Goal: Information Seeking & Learning: Learn about a topic

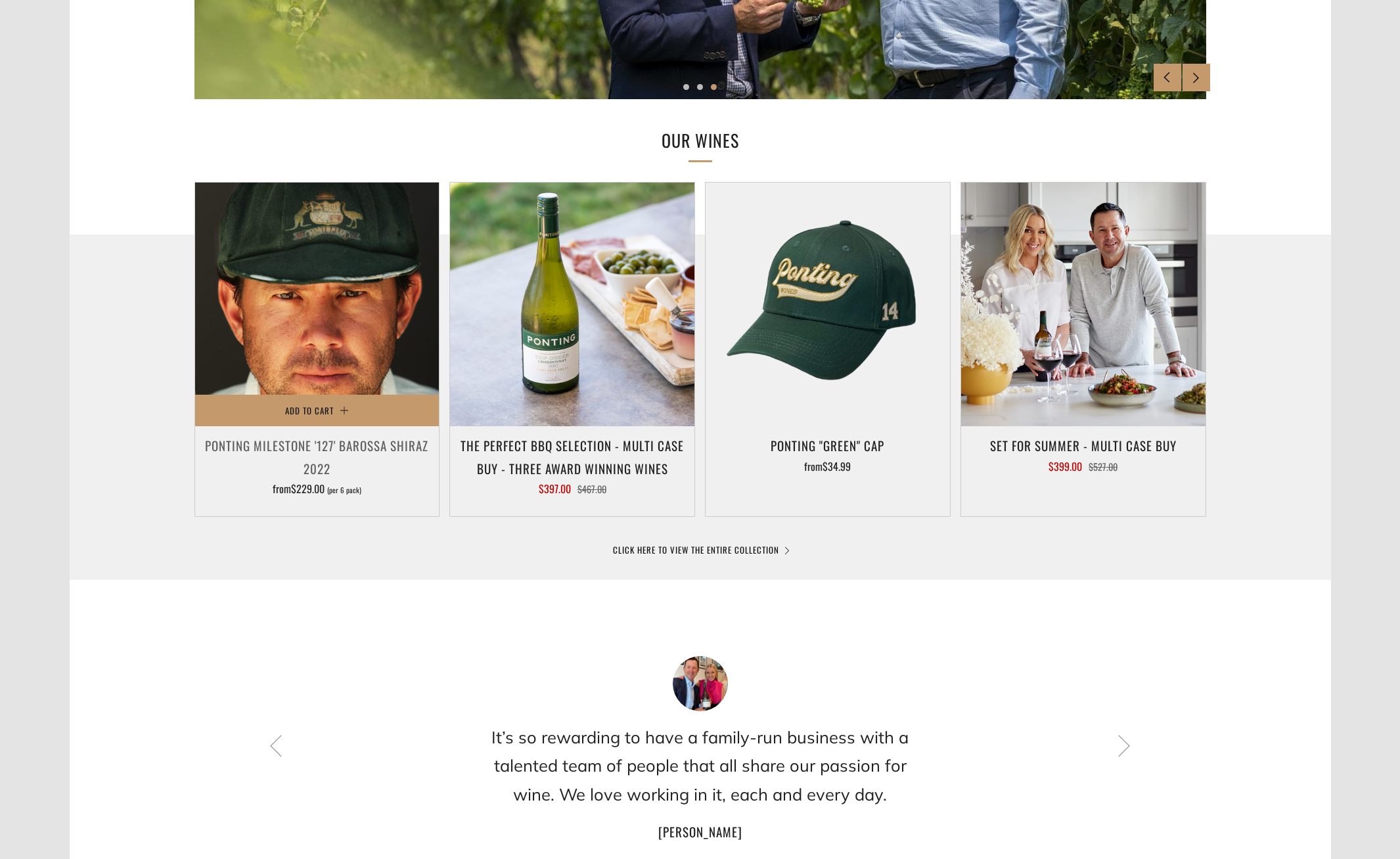
click at [288, 363] on img at bounding box center [317, 304] width 244 height 244
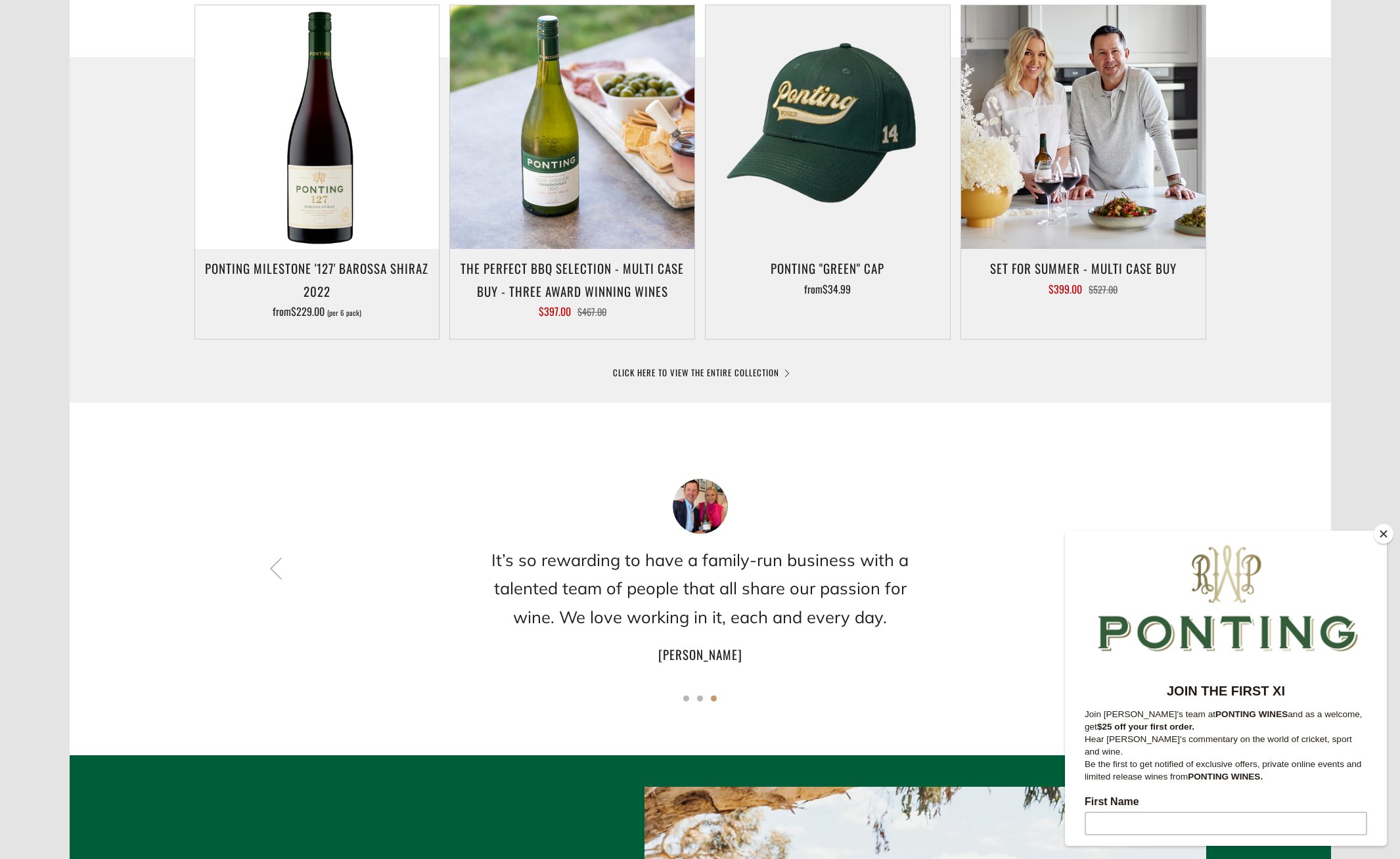
scroll to position [697, 0]
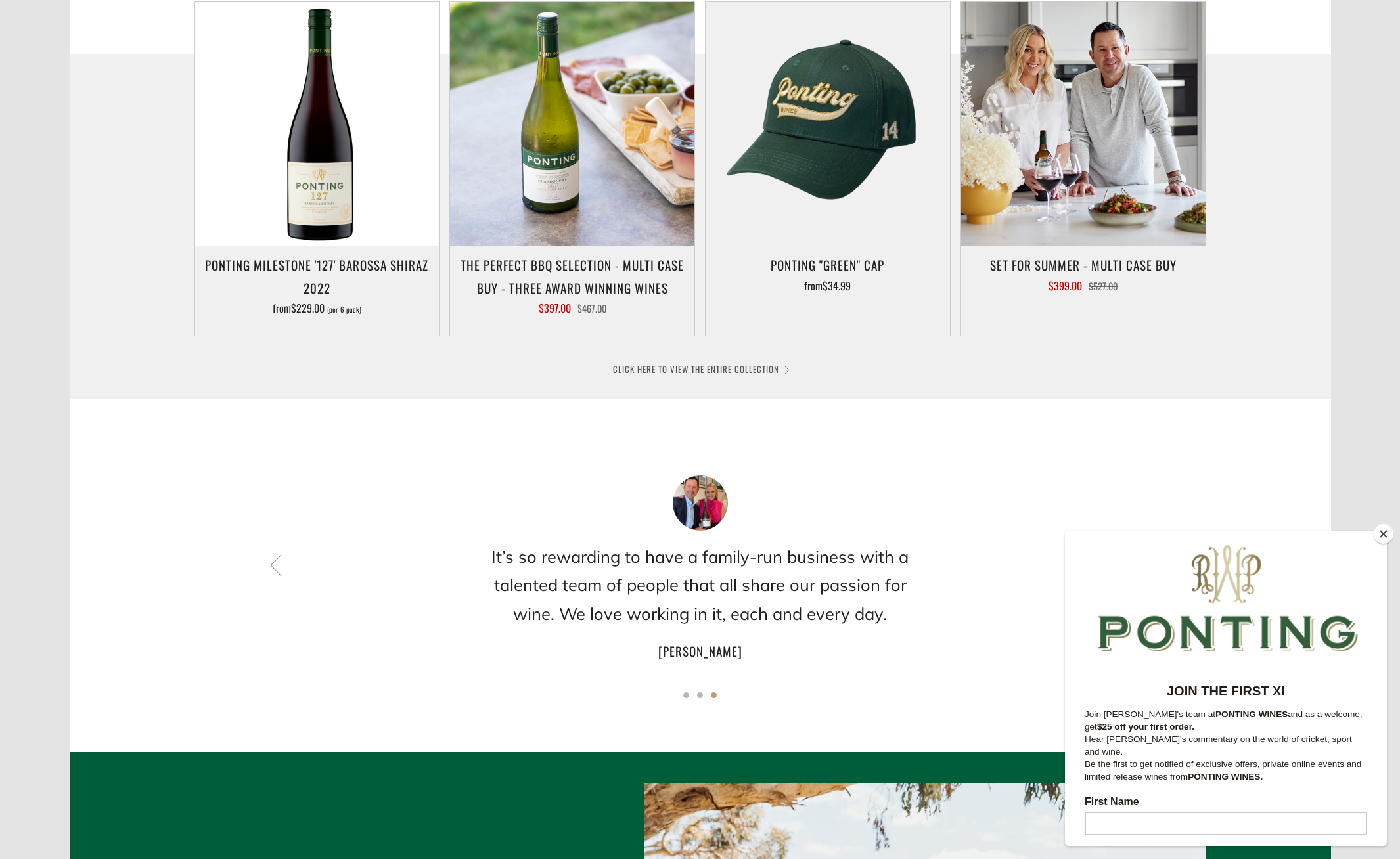
click at [700, 369] on link "CLICK HERE TO VIEW THE ENTIRE COLLECTION" at bounding box center [700, 369] width 175 height 13
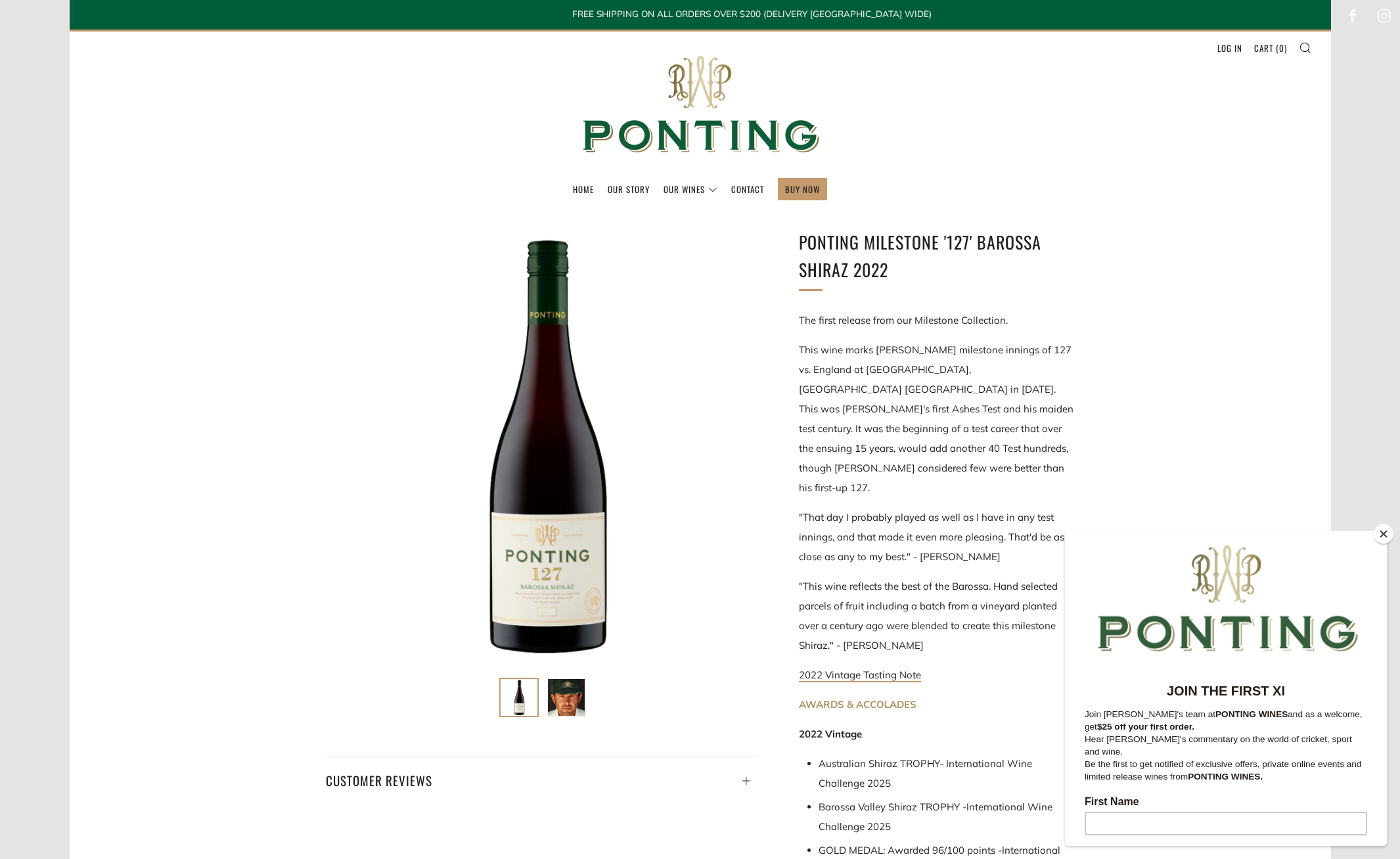
click at [1384, 536] on button "Close" at bounding box center [1384, 534] width 20 height 20
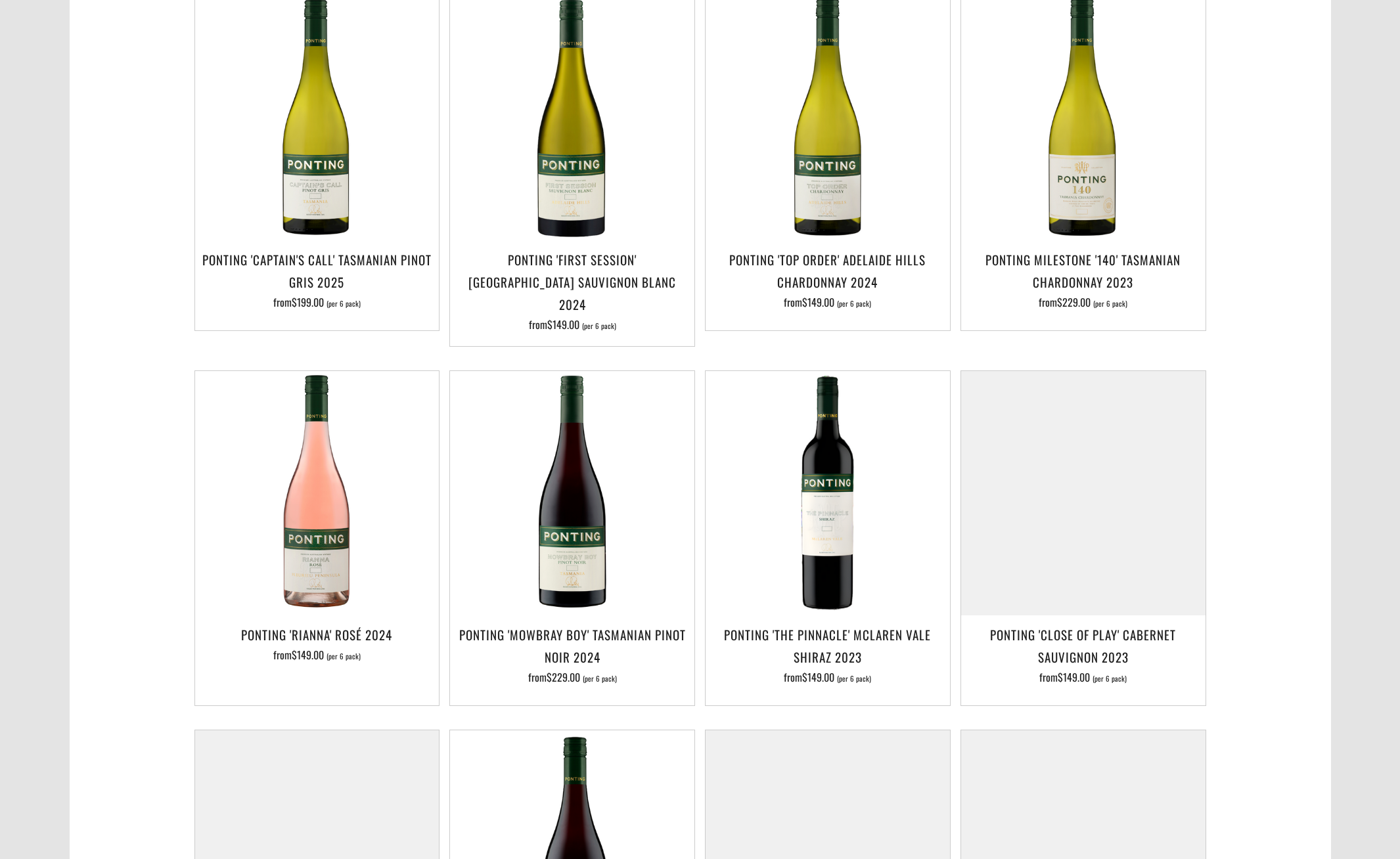
scroll to position [334, 0]
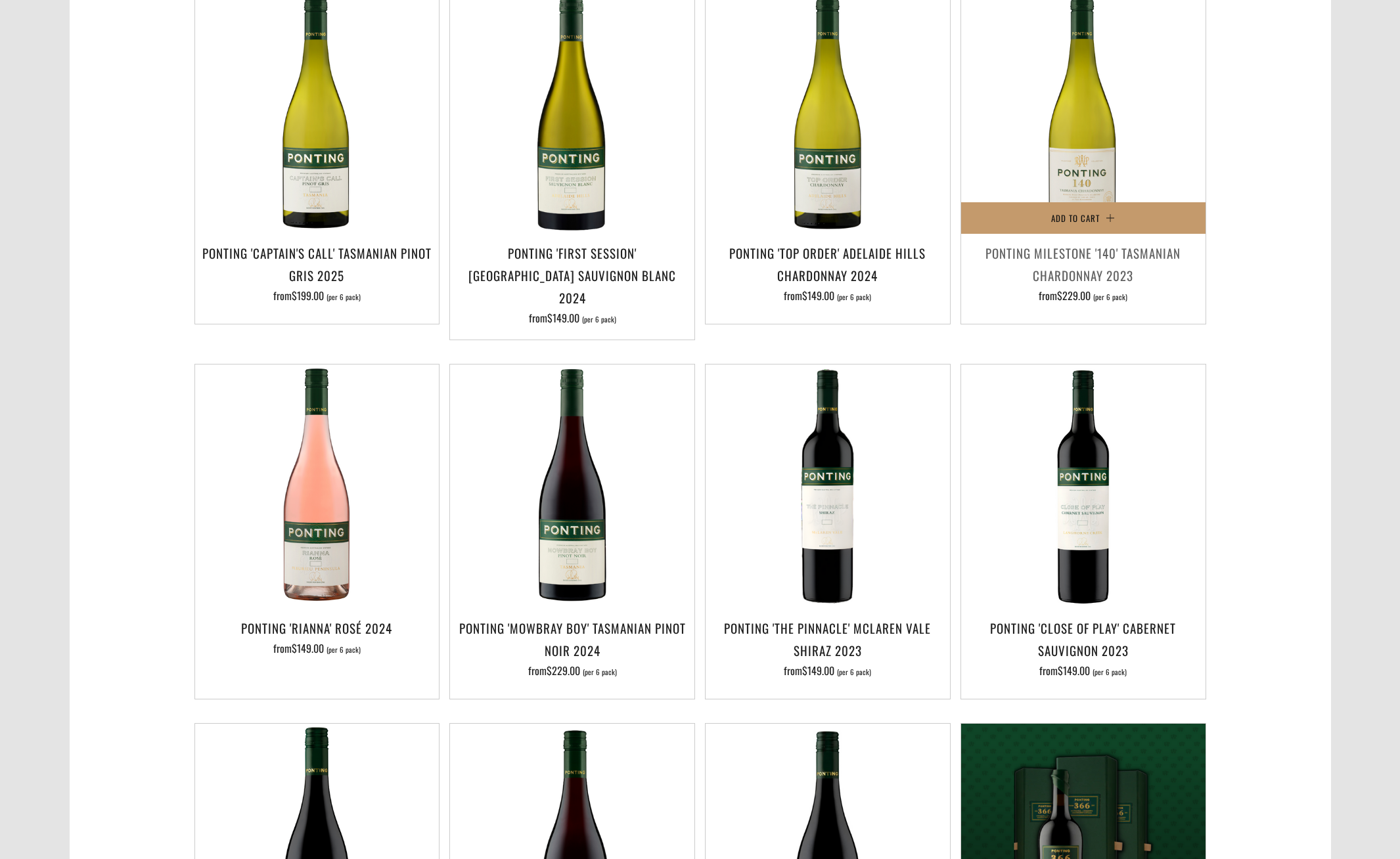
click at [1071, 249] on h3 "Ponting Milestone '140' Tasmanian Chardonnay 2023" at bounding box center [1083, 264] width 232 height 44
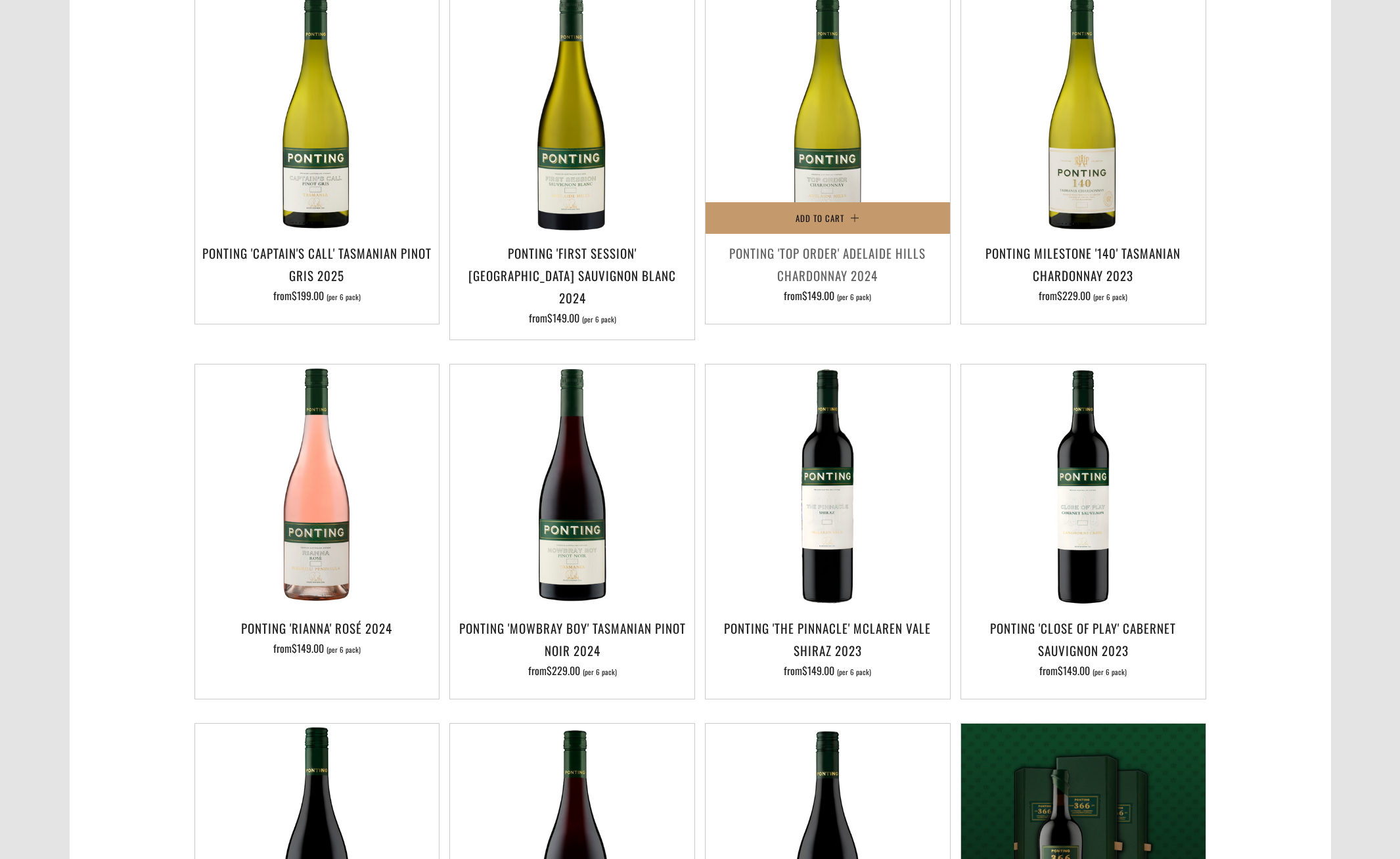
click at [823, 251] on h3 "Ponting 'Top Order' Adelaide Hills Chardonnay 2024" at bounding box center [827, 264] width 232 height 44
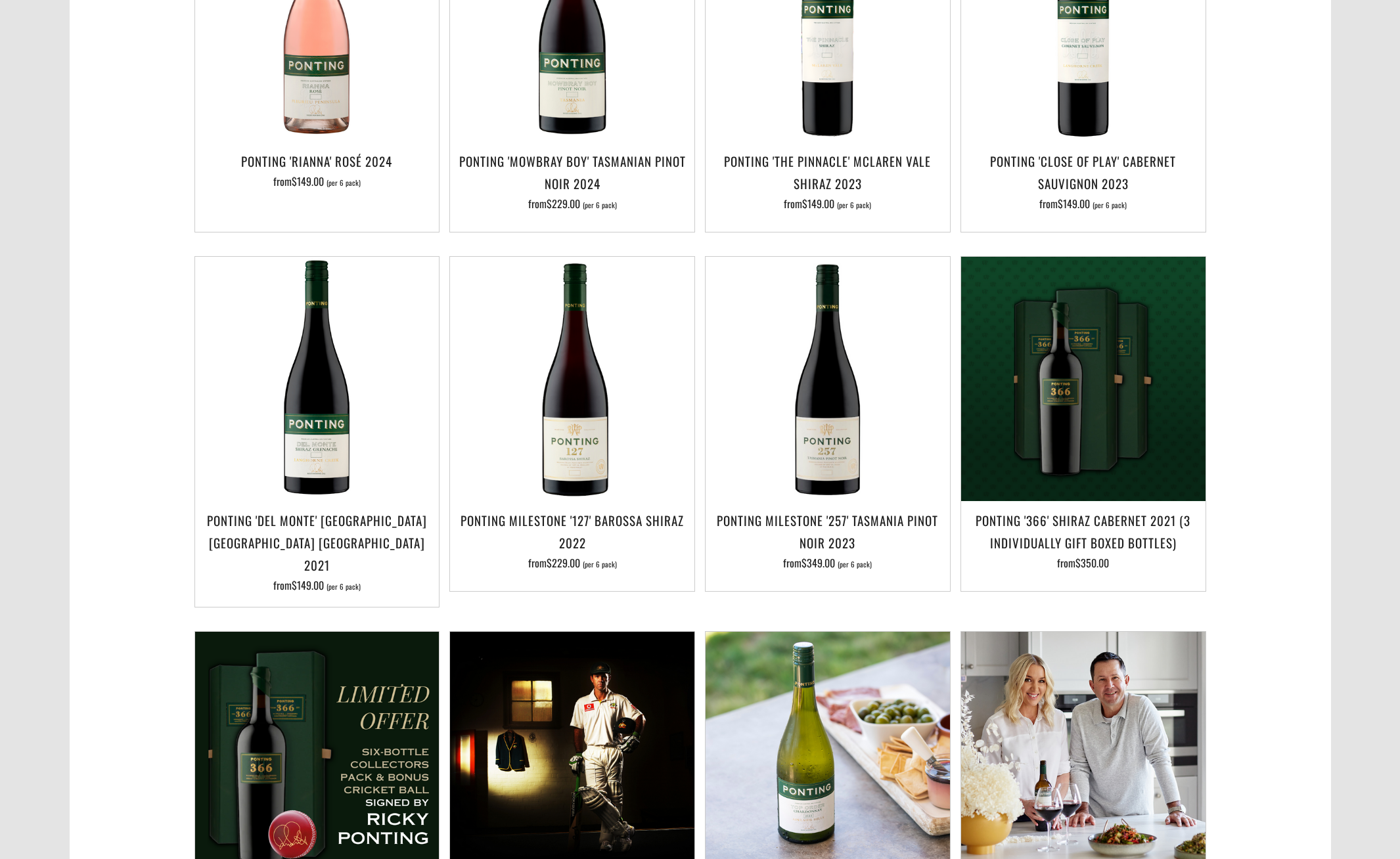
scroll to position [801, 0]
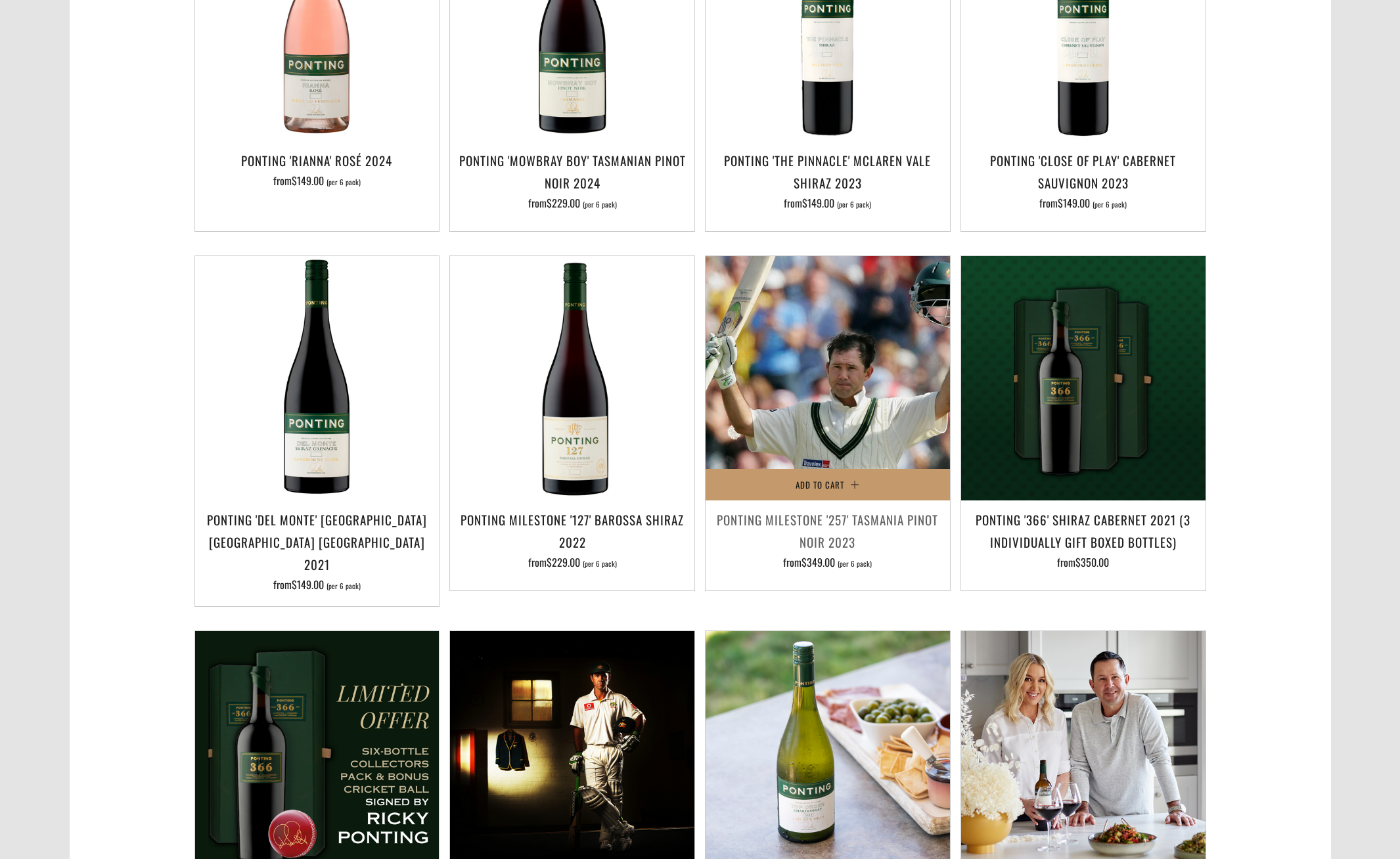
click at [824, 429] on img at bounding box center [827, 378] width 244 height 244
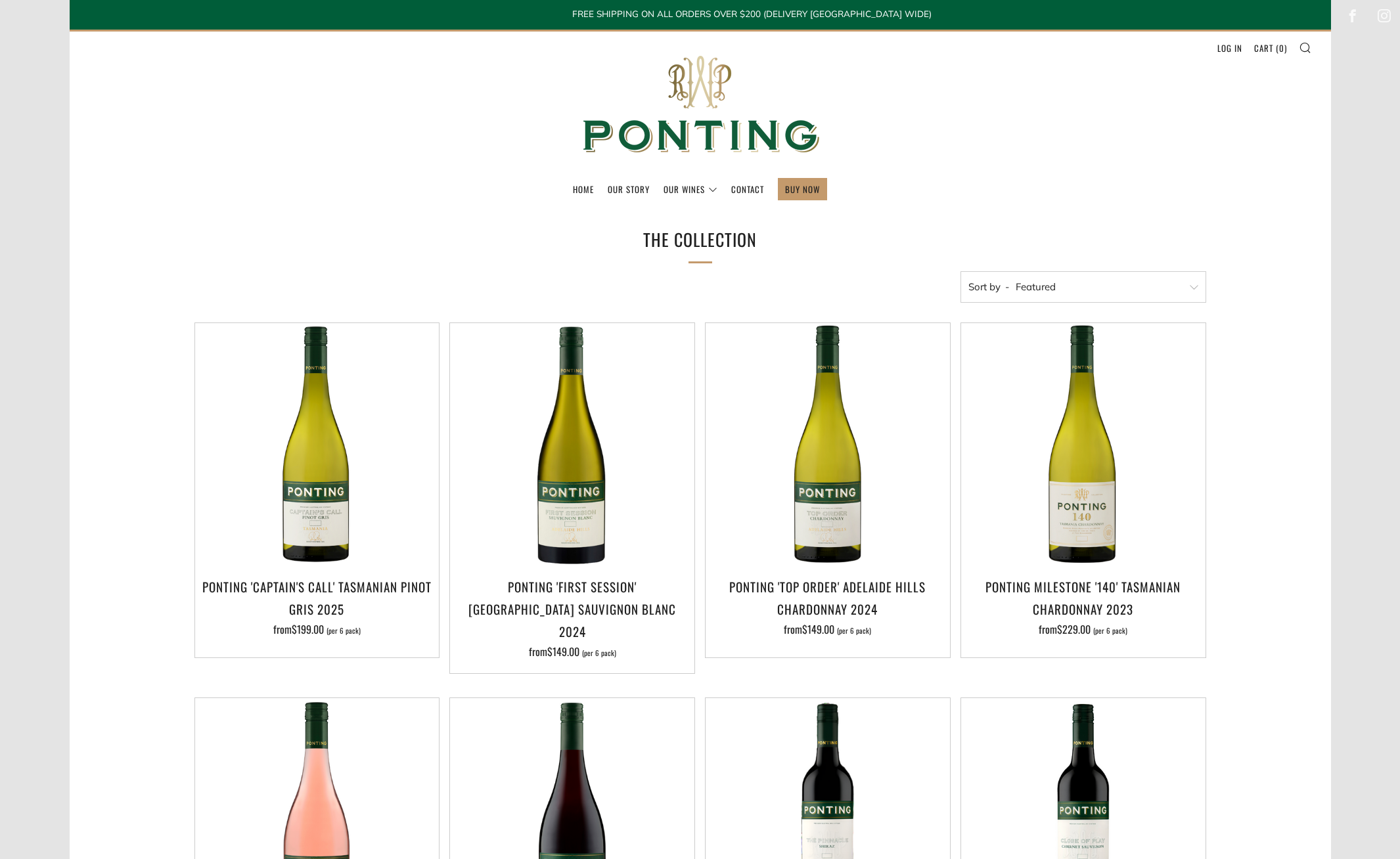
scroll to position [-5, 0]
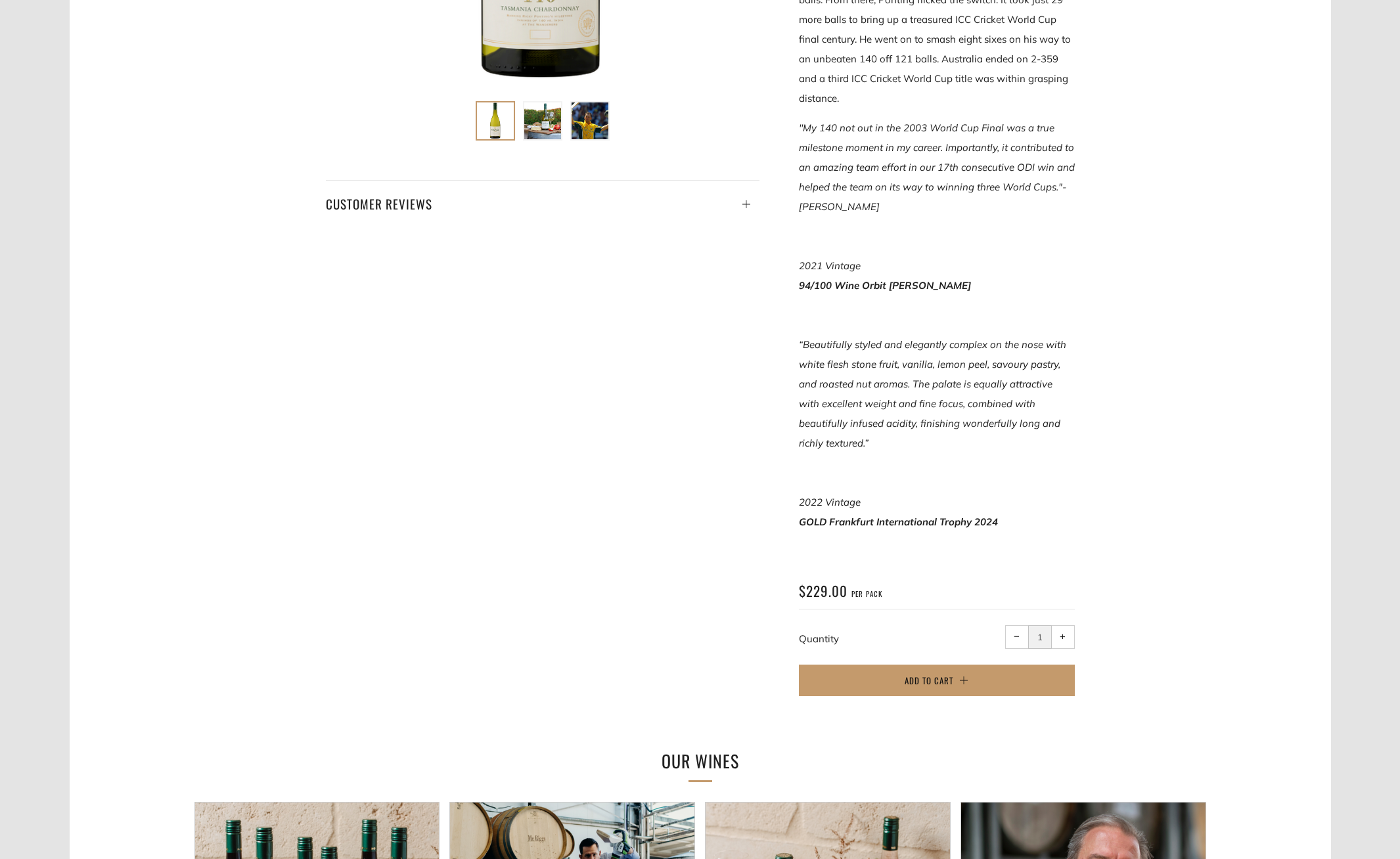
scroll to position [578, 0]
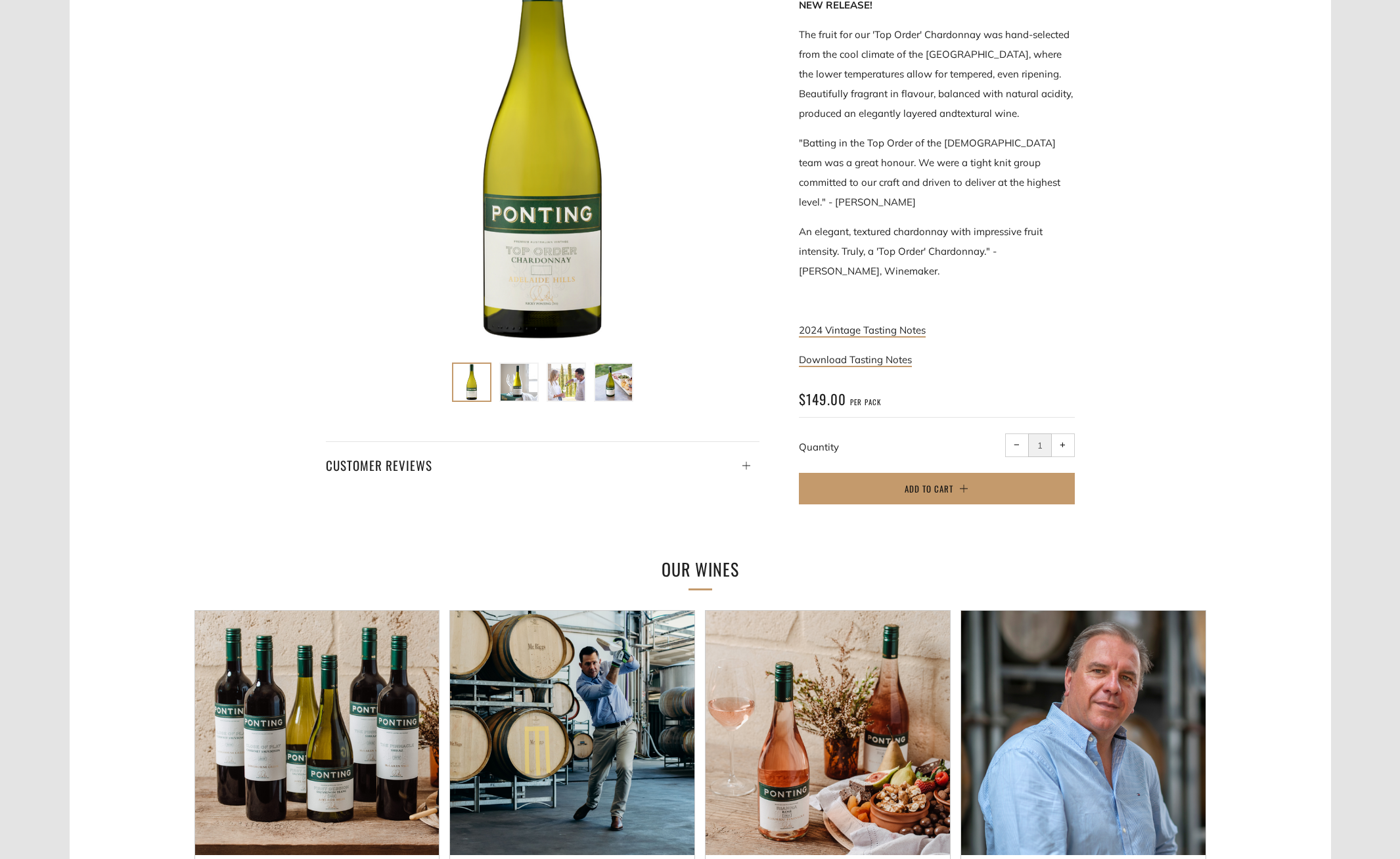
scroll to position [316, 0]
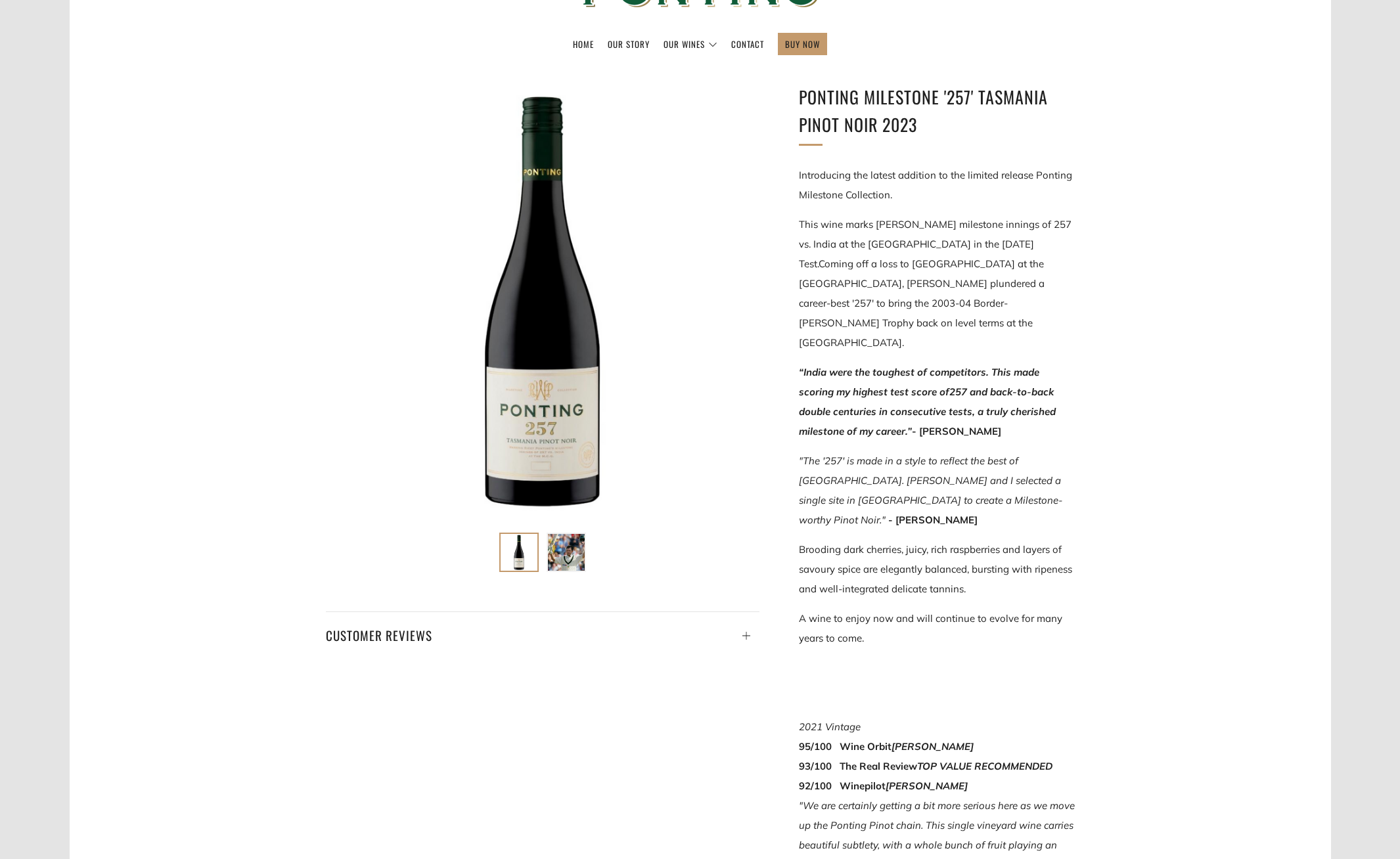
scroll to position [145, 0]
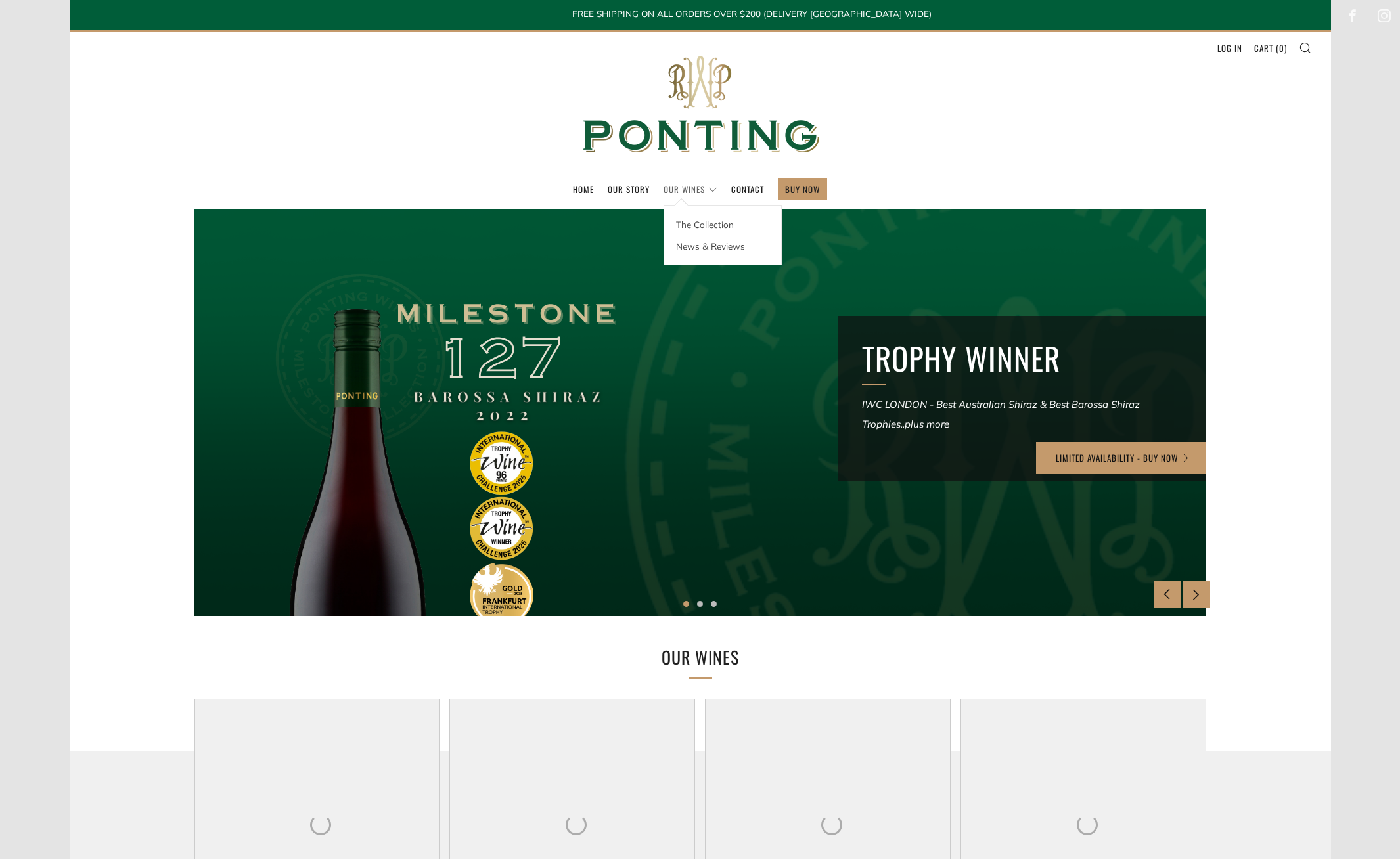
click at [687, 191] on link "Our Wines" at bounding box center [691, 189] width 54 height 21
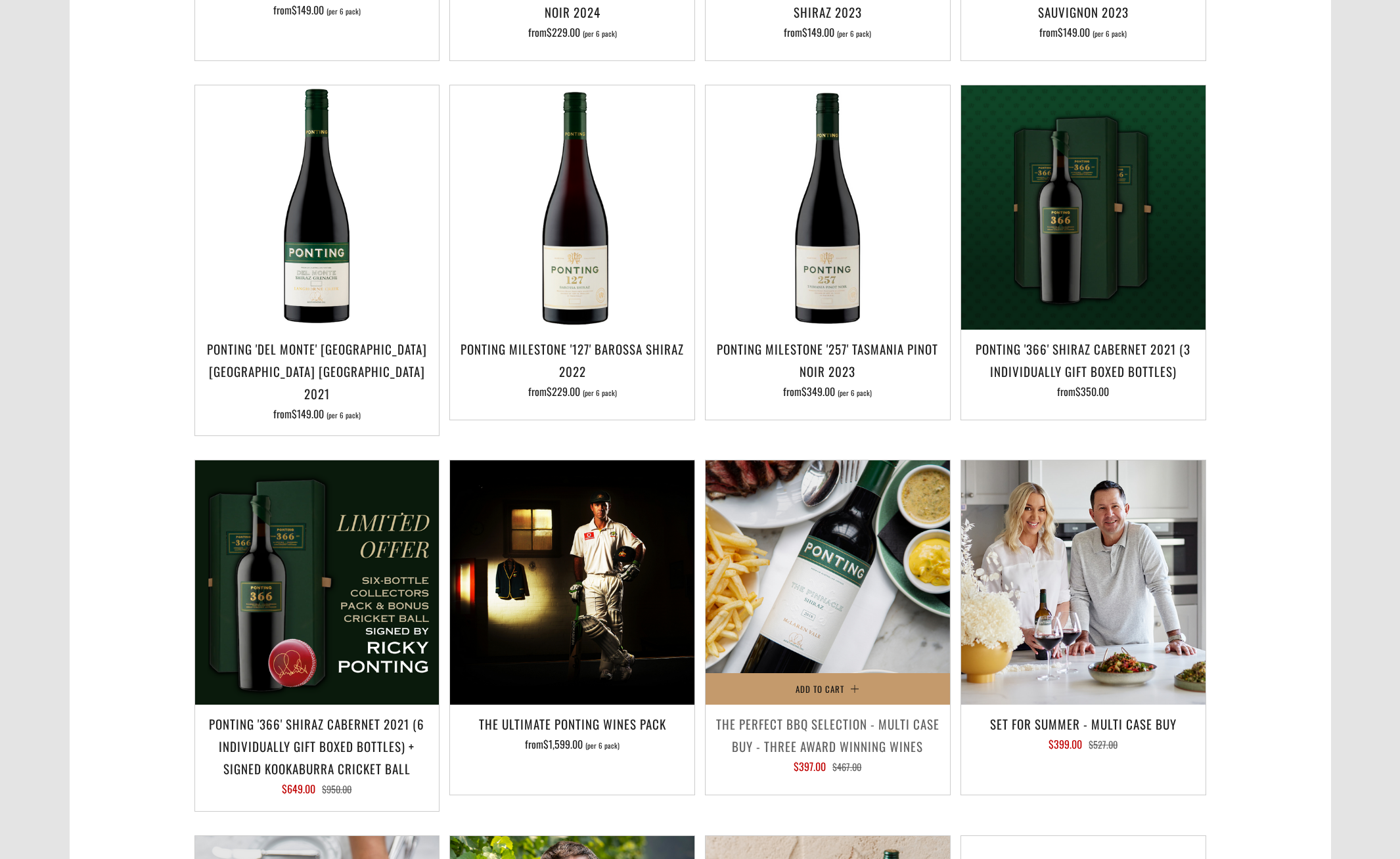
scroll to position [973, 0]
